Goal: Find contact information: Find contact information

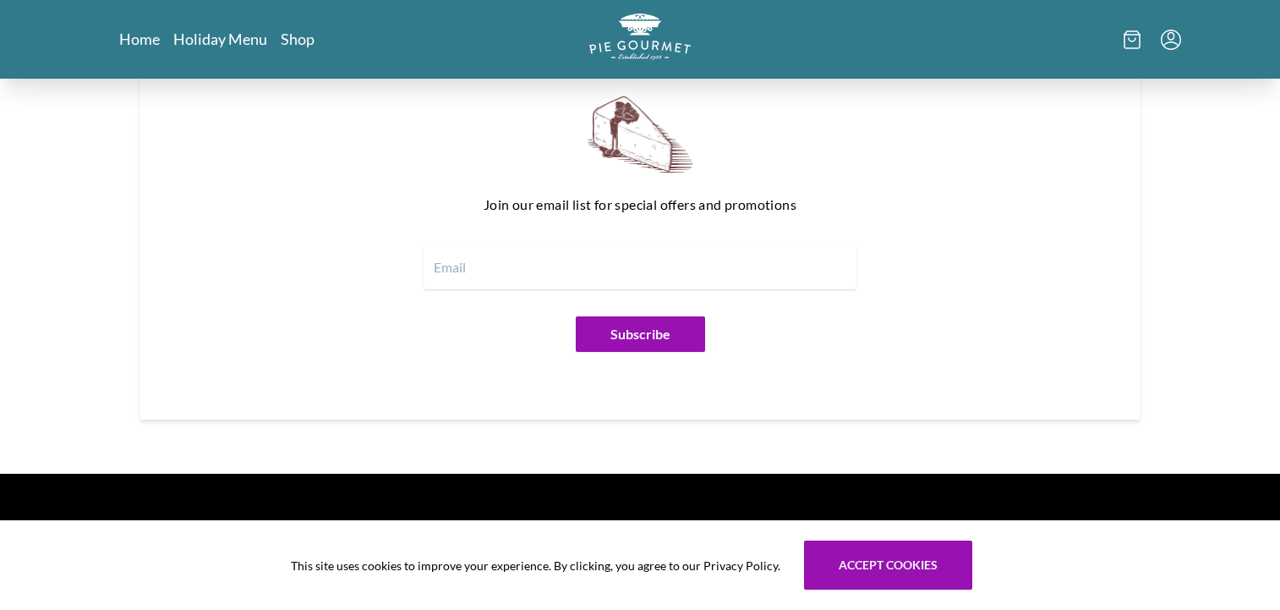
scroll to position [2112, 0]
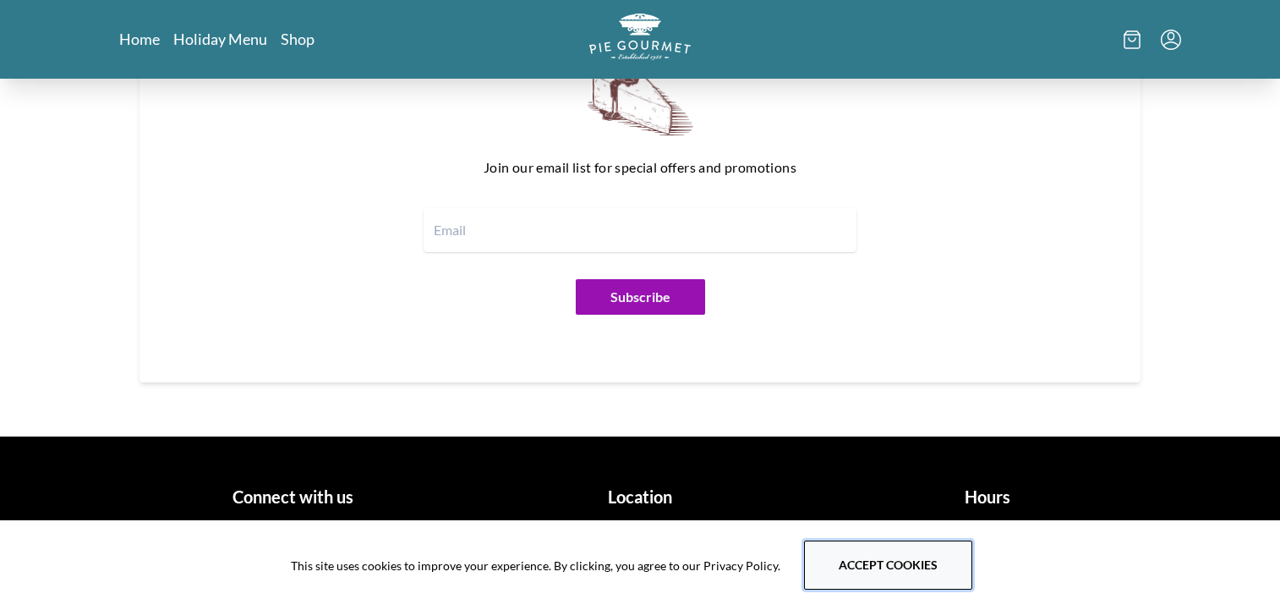
click at [896, 557] on button "Accept cookies" at bounding box center [888, 564] width 168 height 49
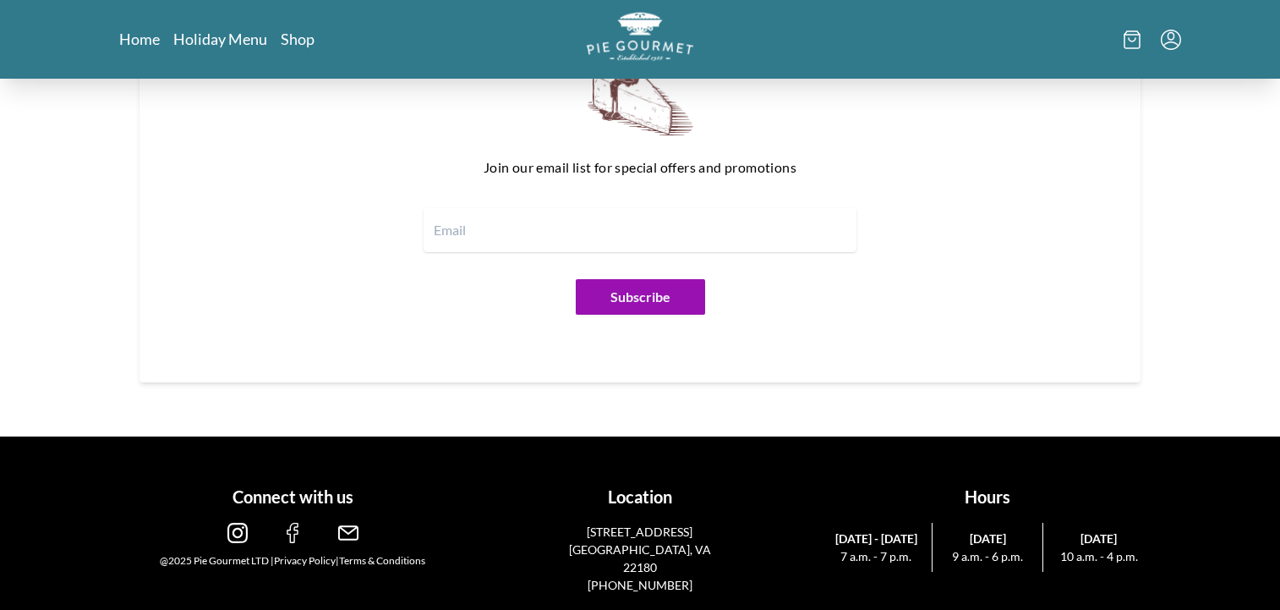
click at [663, 38] on img "Logo" at bounding box center [640, 36] width 107 height 49
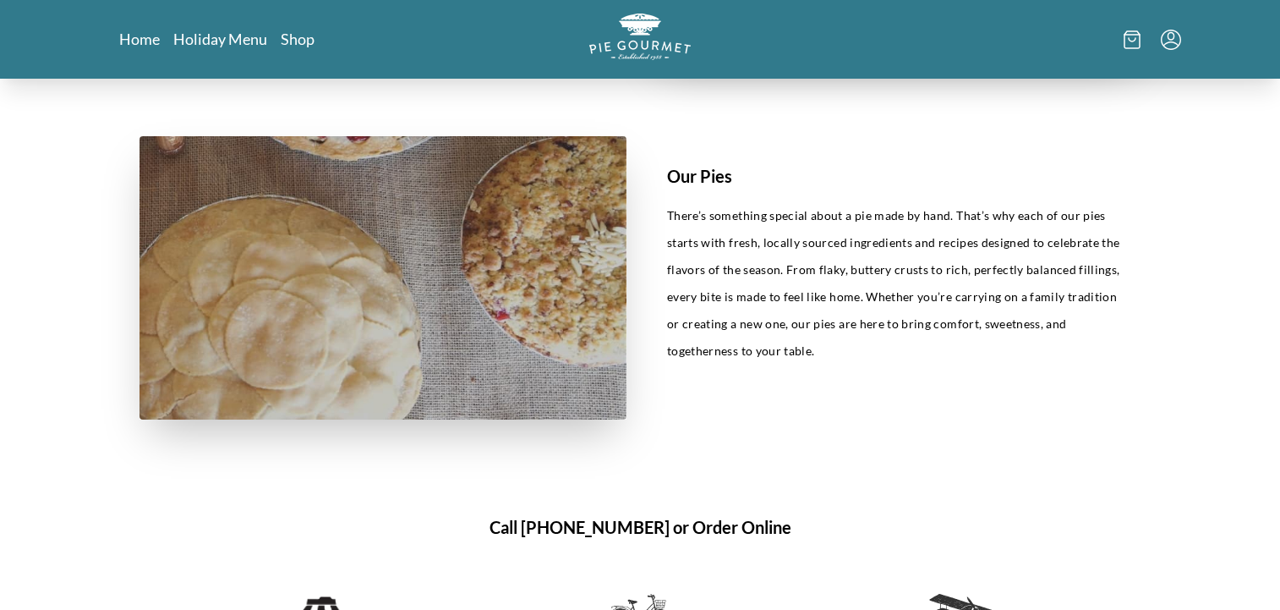
scroll to position [763, 0]
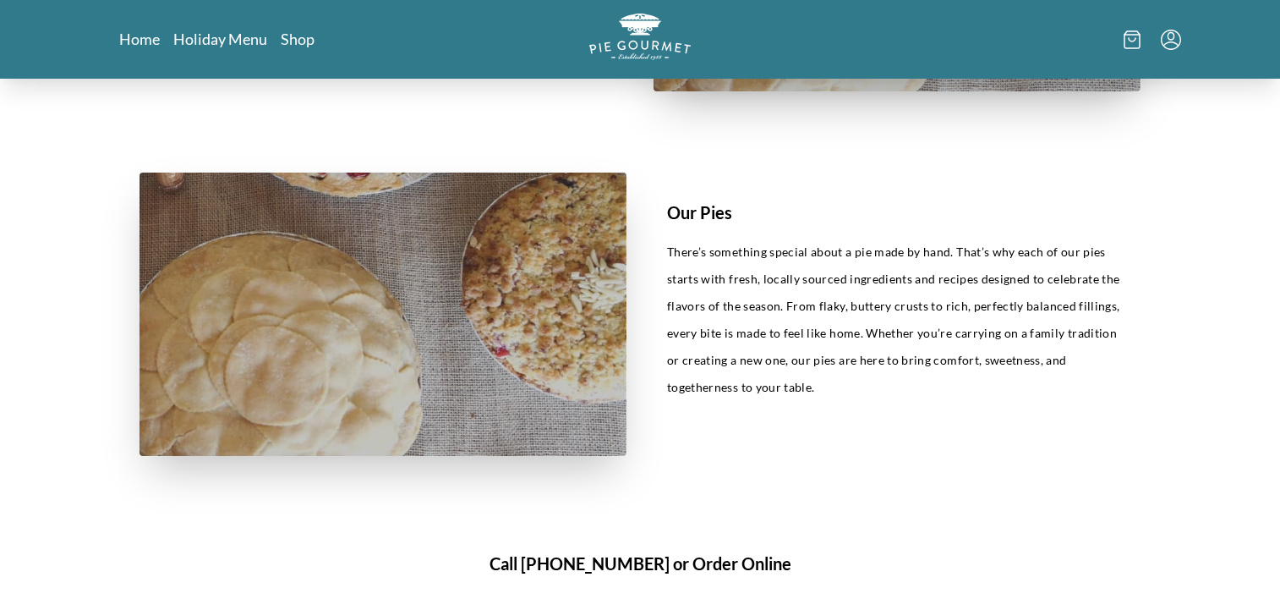
click at [828, 311] on p "There’s something special about a pie made by hand. That’s why each of our pies…" at bounding box center [897, 320] width 460 height 162
click at [875, 318] on p "There’s something special about a pie made by hand. That’s why each of our pies…" at bounding box center [897, 320] width 460 height 162
click at [919, 331] on p "There’s something special about a pie made by hand. That’s why each of our pies…" at bounding box center [897, 320] width 460 height 162
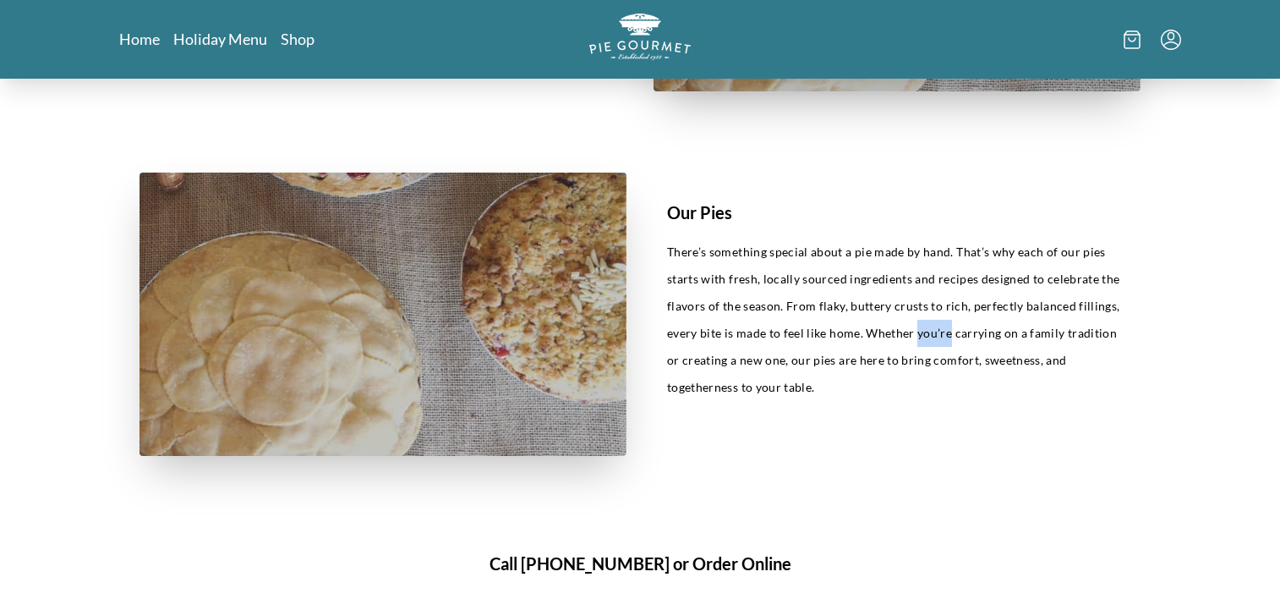
click at [919, 331] on p "There’s something special about a pie made by hand. That’s why each of our pies…" at bounding box center [897, 320] width 460 height 162
click at [948, 303] on p "There’s something special about a pie made by hand. That’s why each of our pies…" at bounding box center [897, 320] width 460 height 162
click at [990, 311] on p "There’s something special about a pie made by hand. That’s why each of our pies…" at bounding box center [897, 320] width 460 height 162
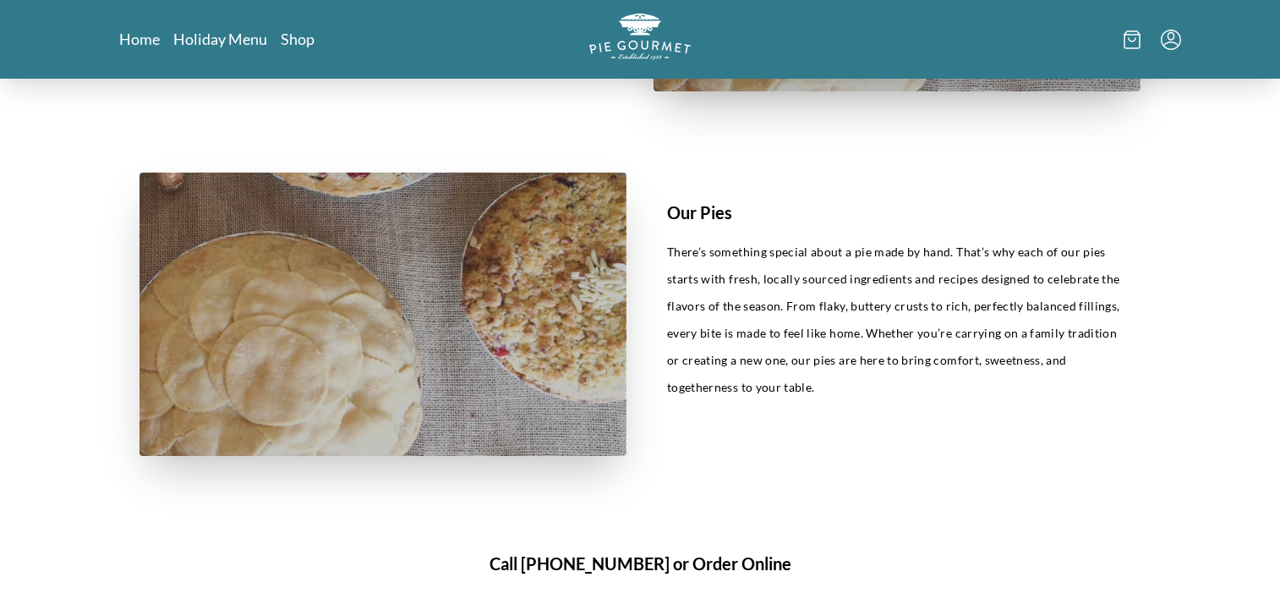
click at [1083, 301] on p "There’s something special about a pie made by hand. That’s why each of our pies…" at bounding box center [897, 320] width 460 height 162
click at [807, 361] on p "There’s something special about a pie made by hand. That’s why each of our pies…" at bounding box center [897, 320] width 460 height 162
click at [864, 370] on p "There’s something special about a pie made by hand. That’s why each of our pies…" at bounding box center [897, 320] width 460 height 162
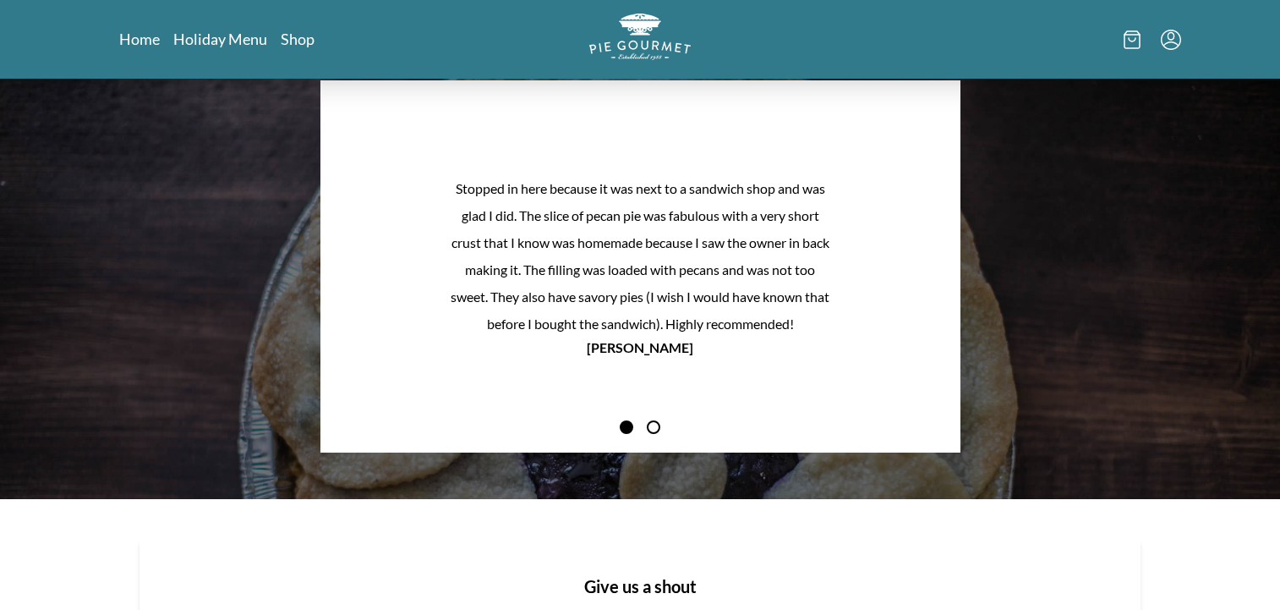
scroll to position [1582, 0]
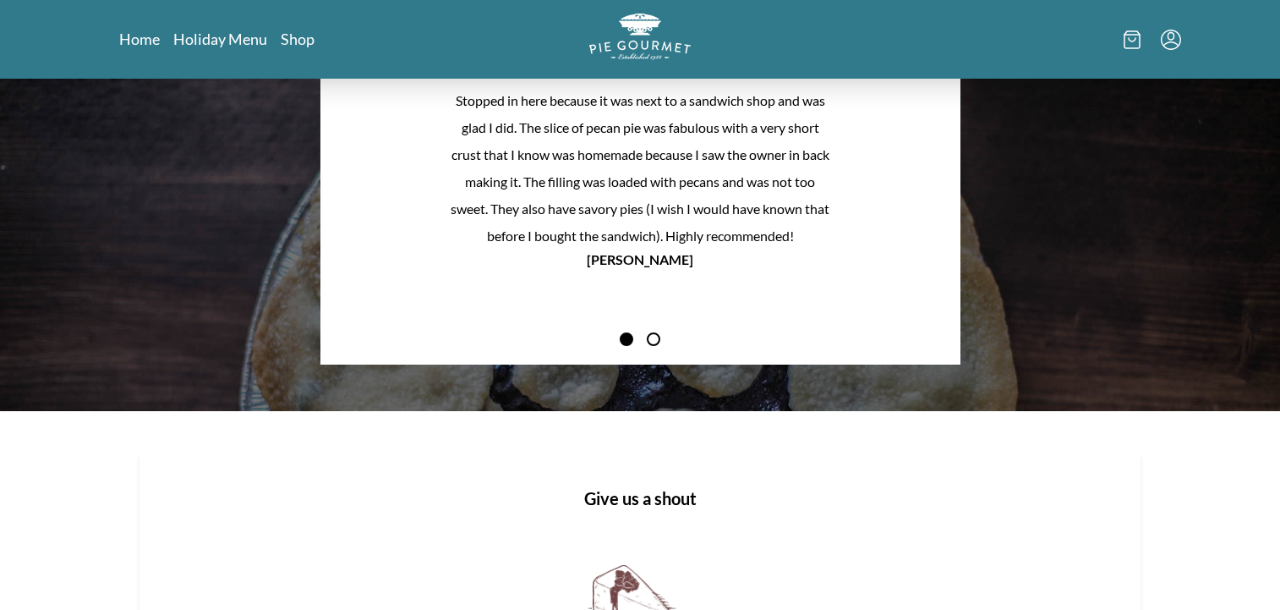
scroll to position [2112, 0]
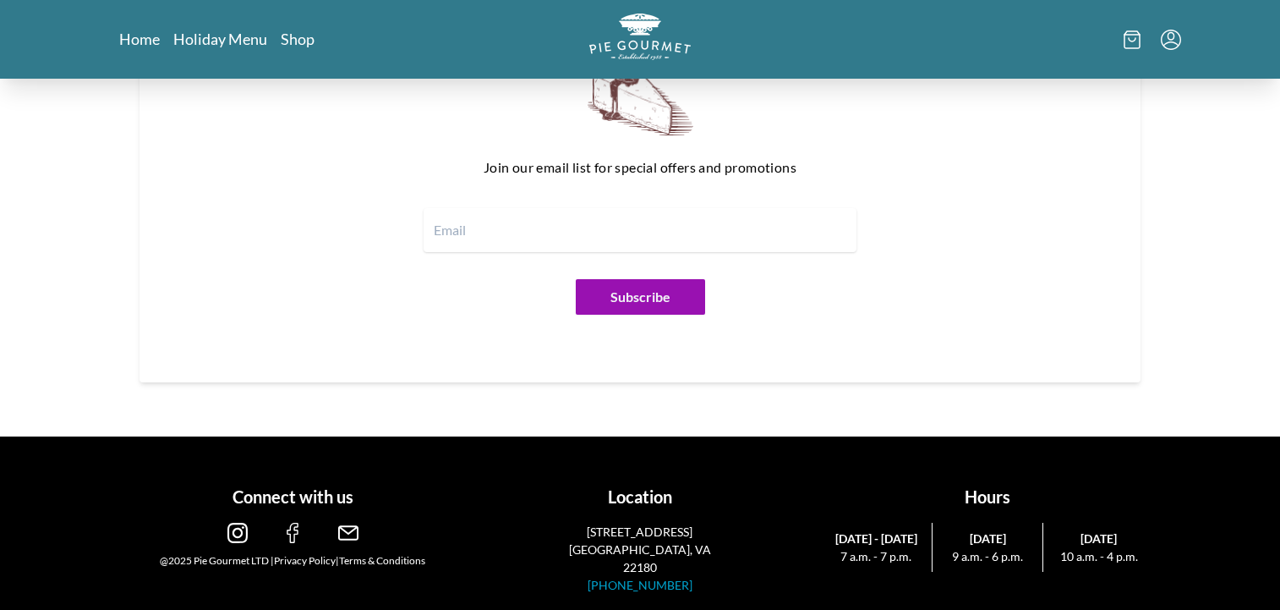
click at [666, 578] on link "[PHONE_NUMBER]" at bounding box center [640, 585] width 105 height 14
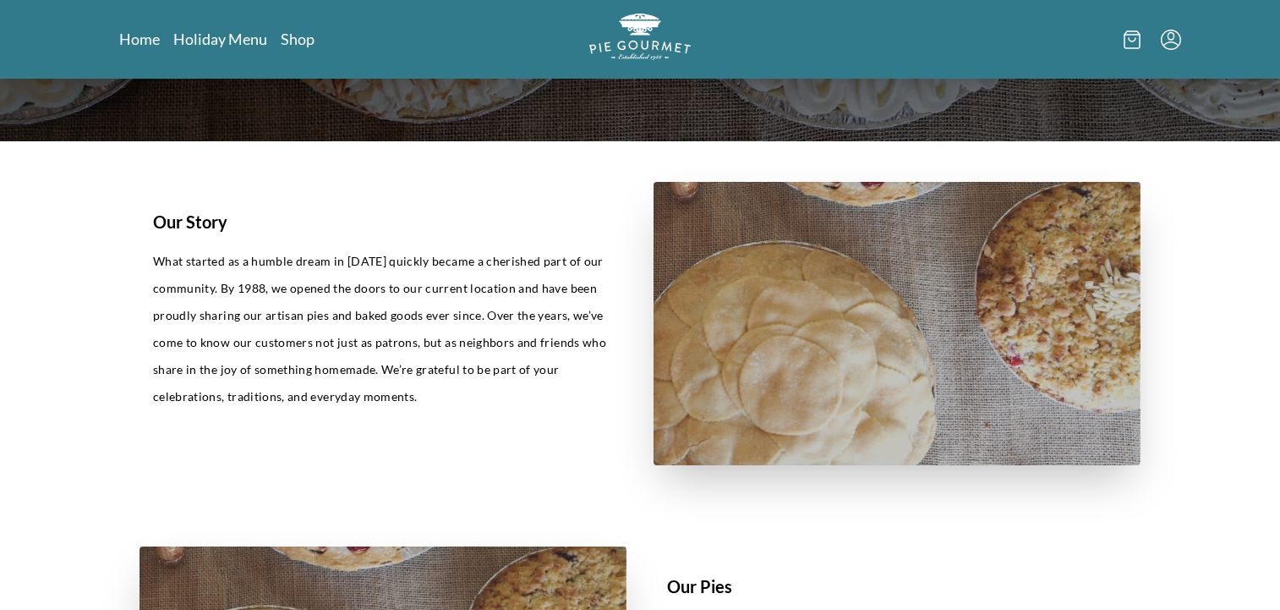
scroll to position [399, 0]
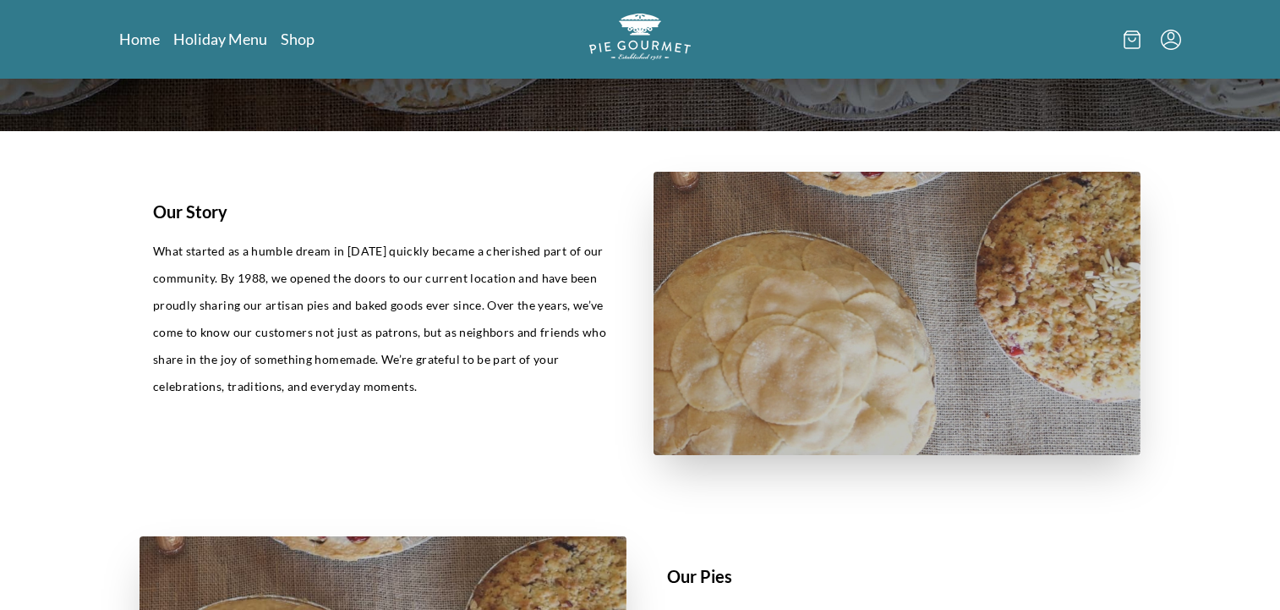
click at [449, 364] on p "What started as a humble dream in [DATE] quickly became a cherished part of our…" at bounding box center [383, 319] width 460 height 162
click at [484, 366] on p "What started as a humble dream in [DATE] quickly became a cherished part of our…" at bounding box center [383, 319] width 460 height 162
drag, startPoint x: 528, startPoint y: 362, endPoint x: 550, endPoint y: 365, distance: 22.1
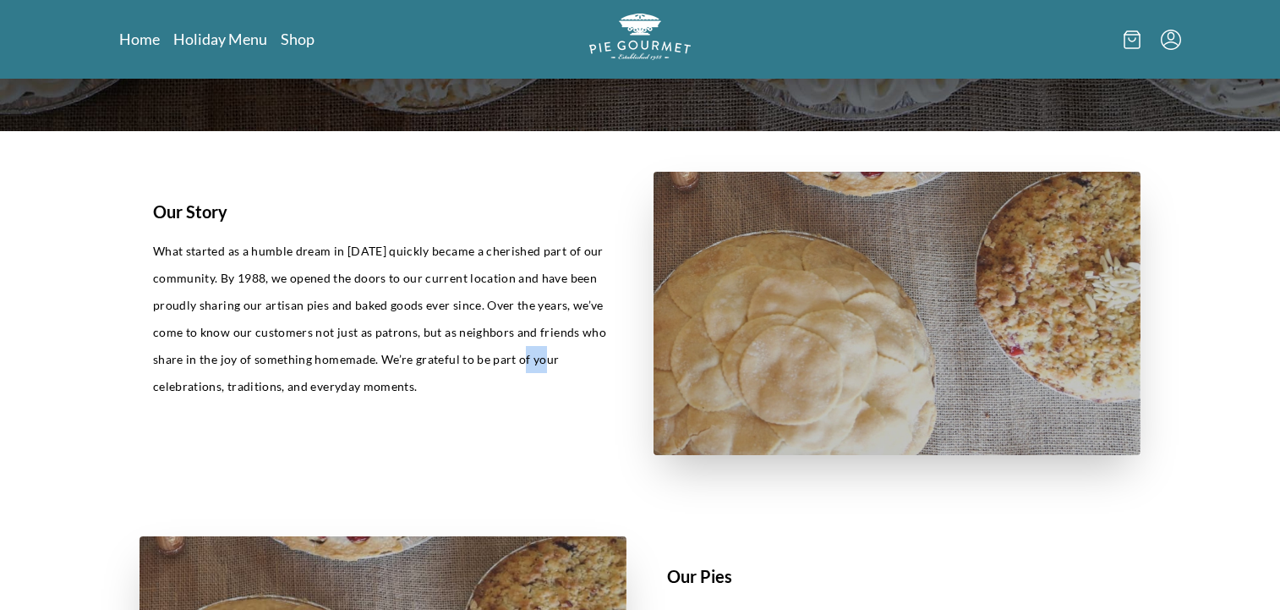
click at [550, 365] on p "What started as a humble dream in [DATE] quickly became a cherished part of our…" at bounding box center [383, 319] width 460 height 162
click at [540, 337] on p "What started as a humble dream in [DATE] quickly became a cherished part of our…" at bounding box center [383, 319] width 460 height 162
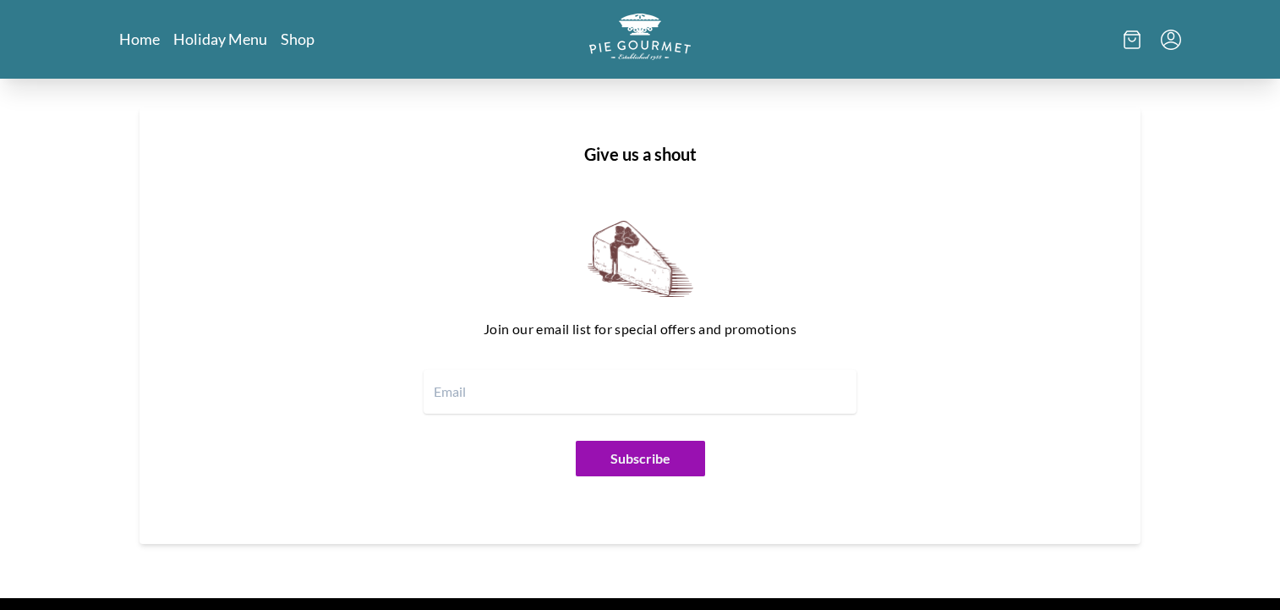
scroll to position [2112, 0]
